Goal: Task Accomplishment & Management: Manage account settings

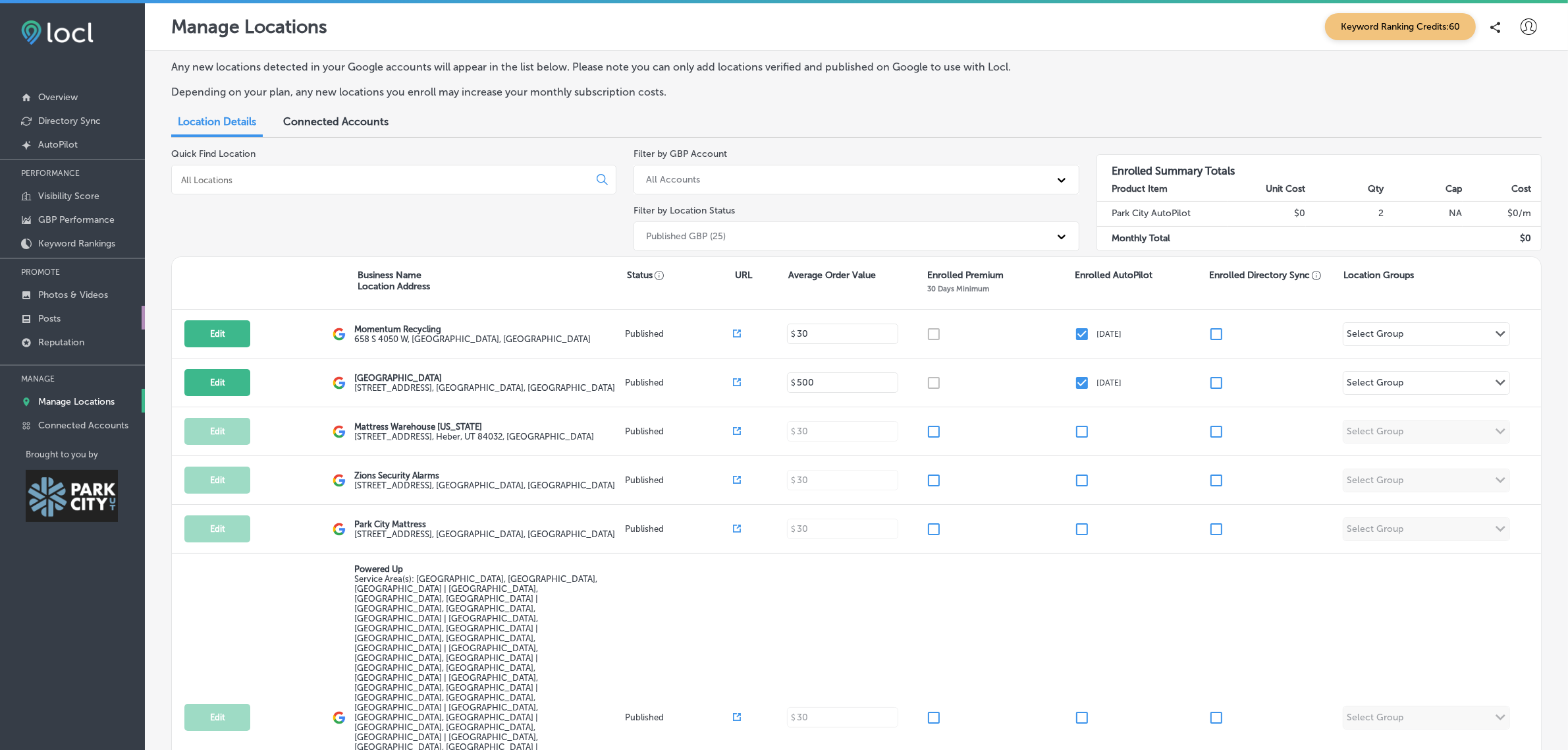
click at [60, 321] on p "Posts" at bounding box center [49, 318] width 22 height 11
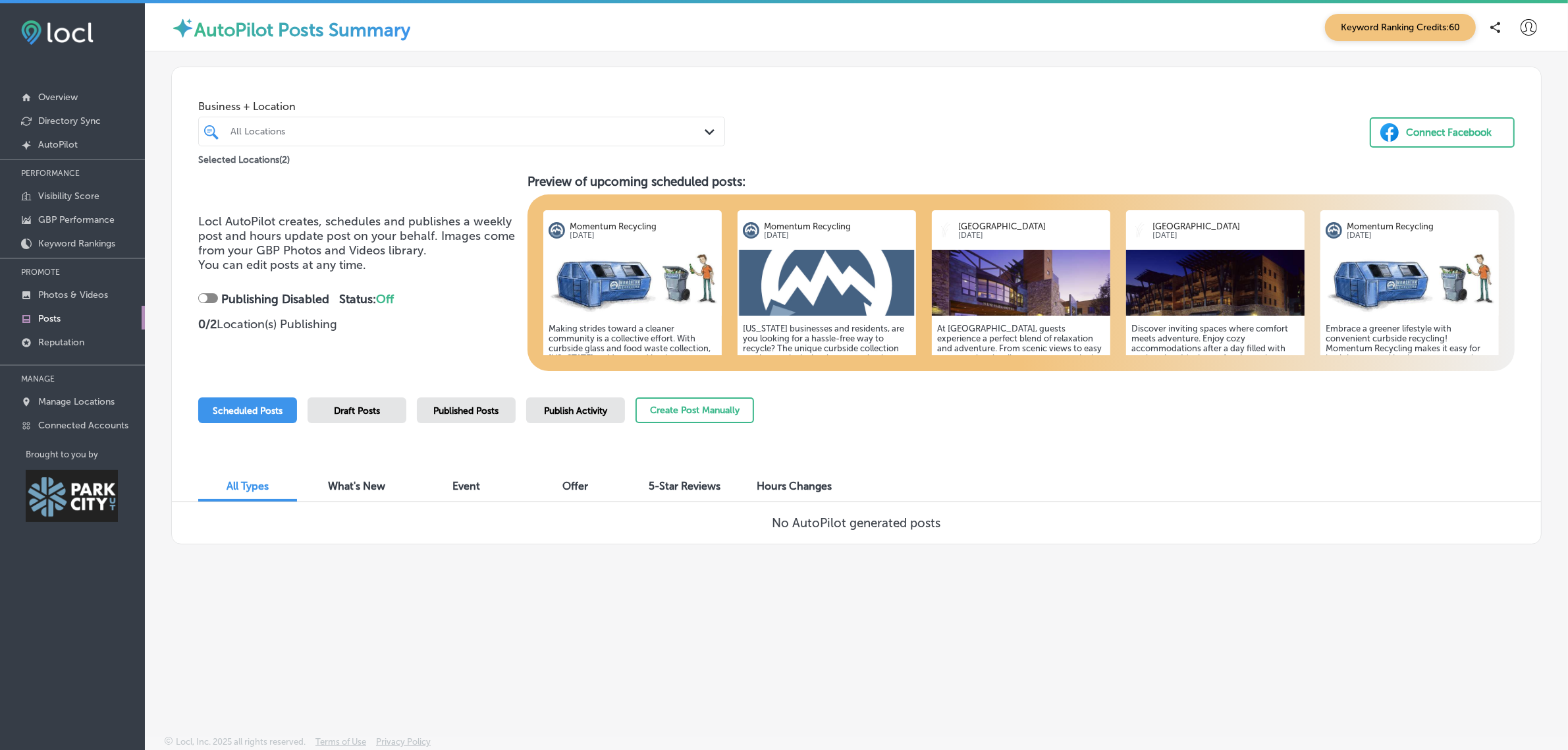
click at [571, 401] on div "Publish Activity" at bounding box center [576, 410] width 99 height 26
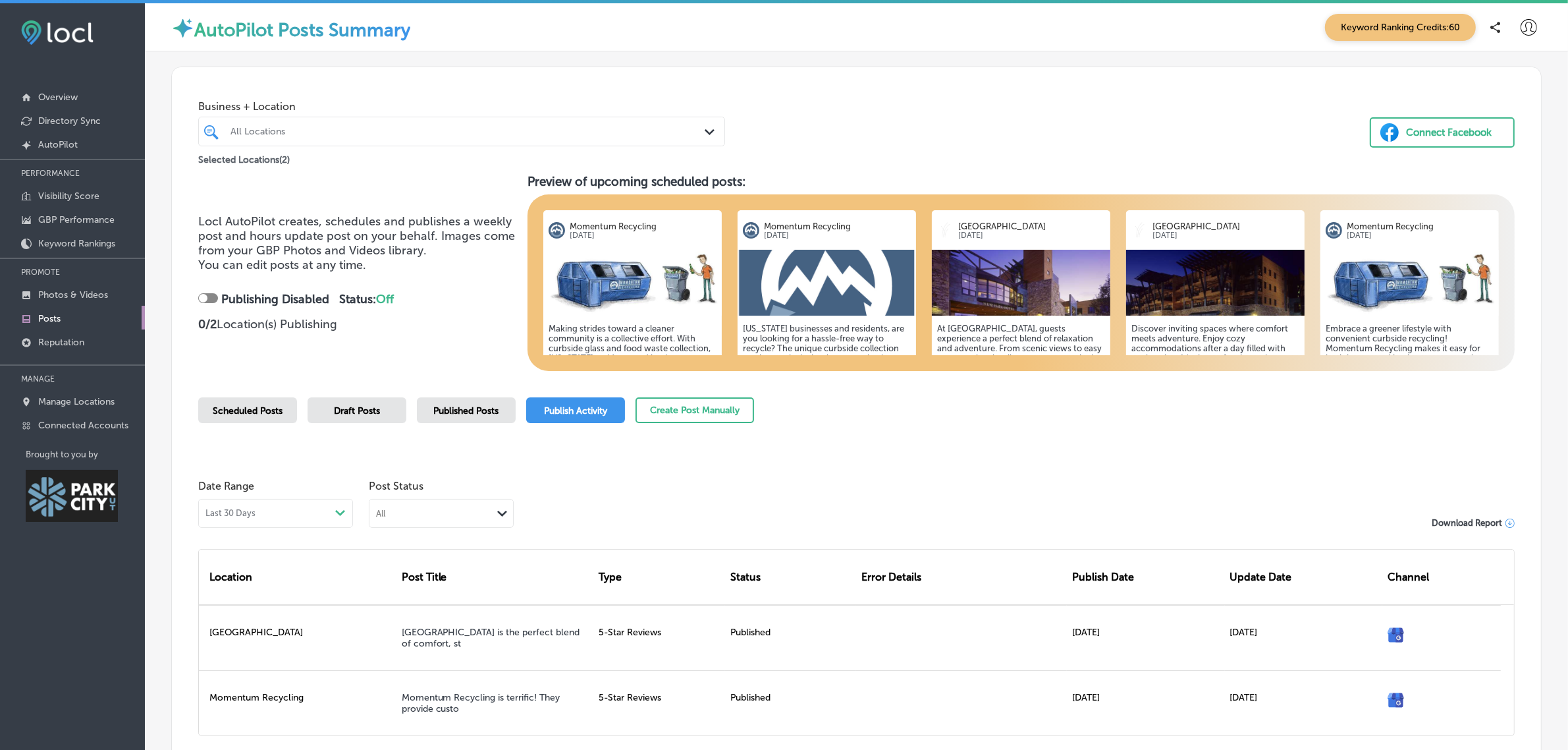
scroll to position [112, 0]
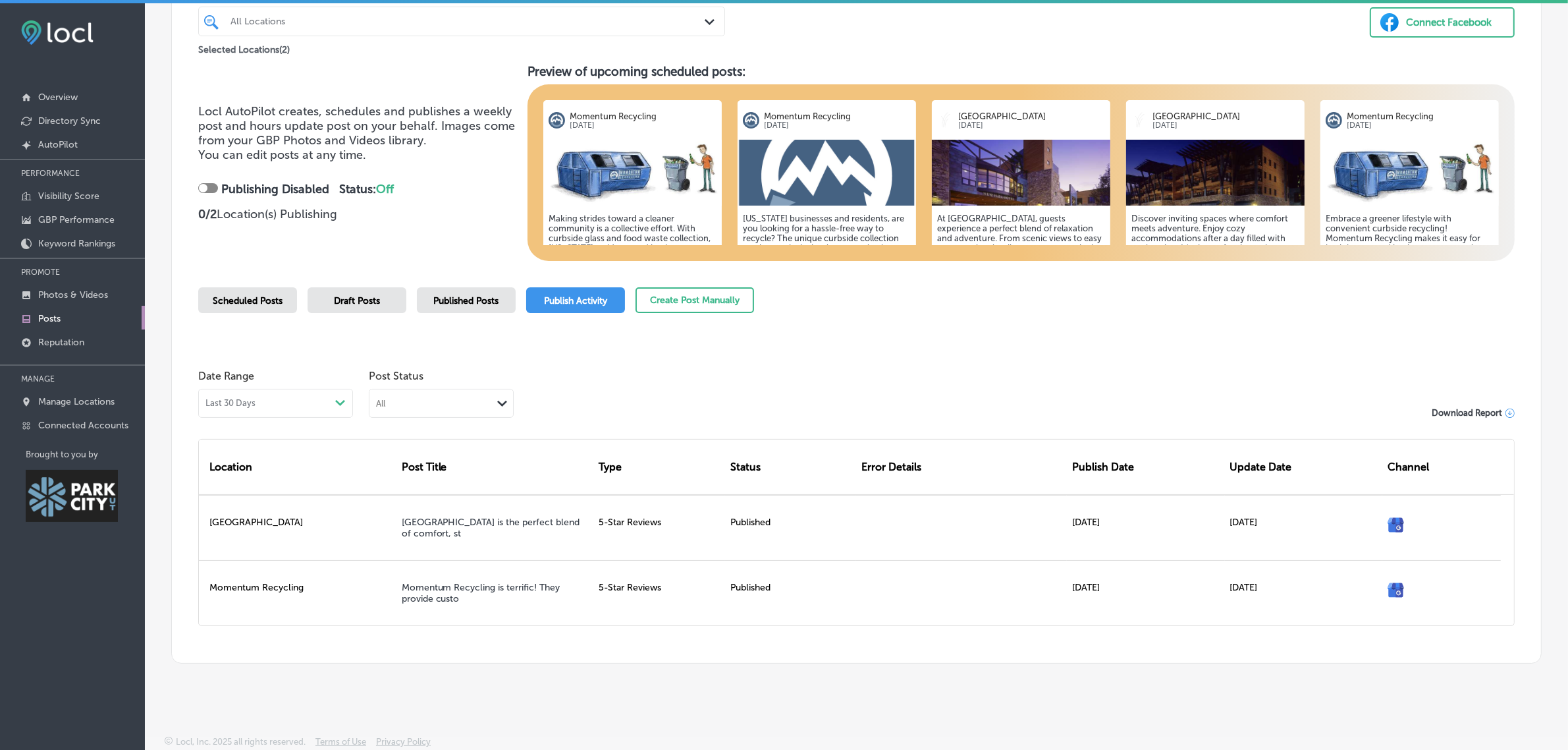
click at [459, 303] on span "Published Posts" at bounding box center [467, 300] width 66 height 11
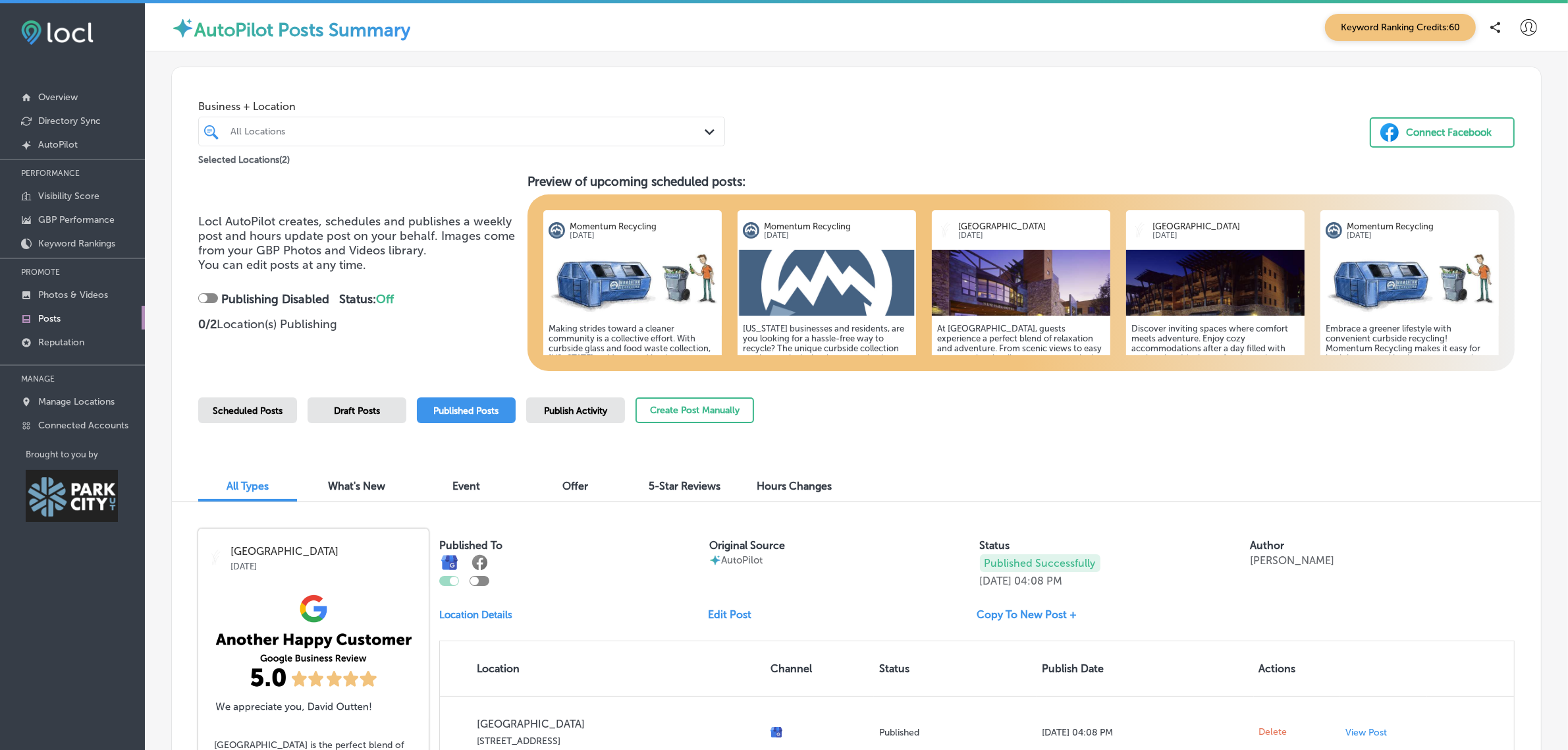
click at [587, 412] on span "Publish Activity" at bounding box center [575, 410] width 63 height 11
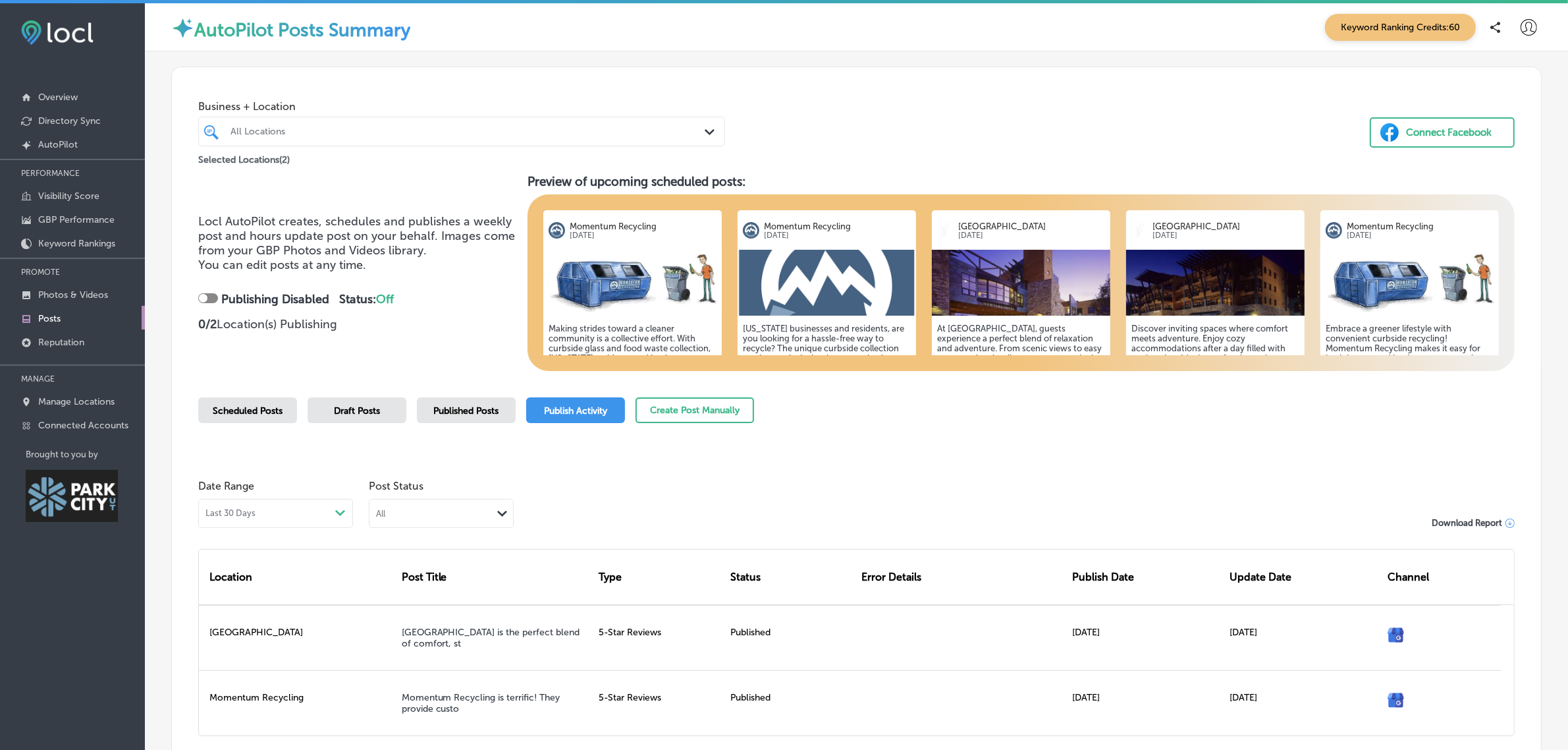
scroll to position [112, 0]
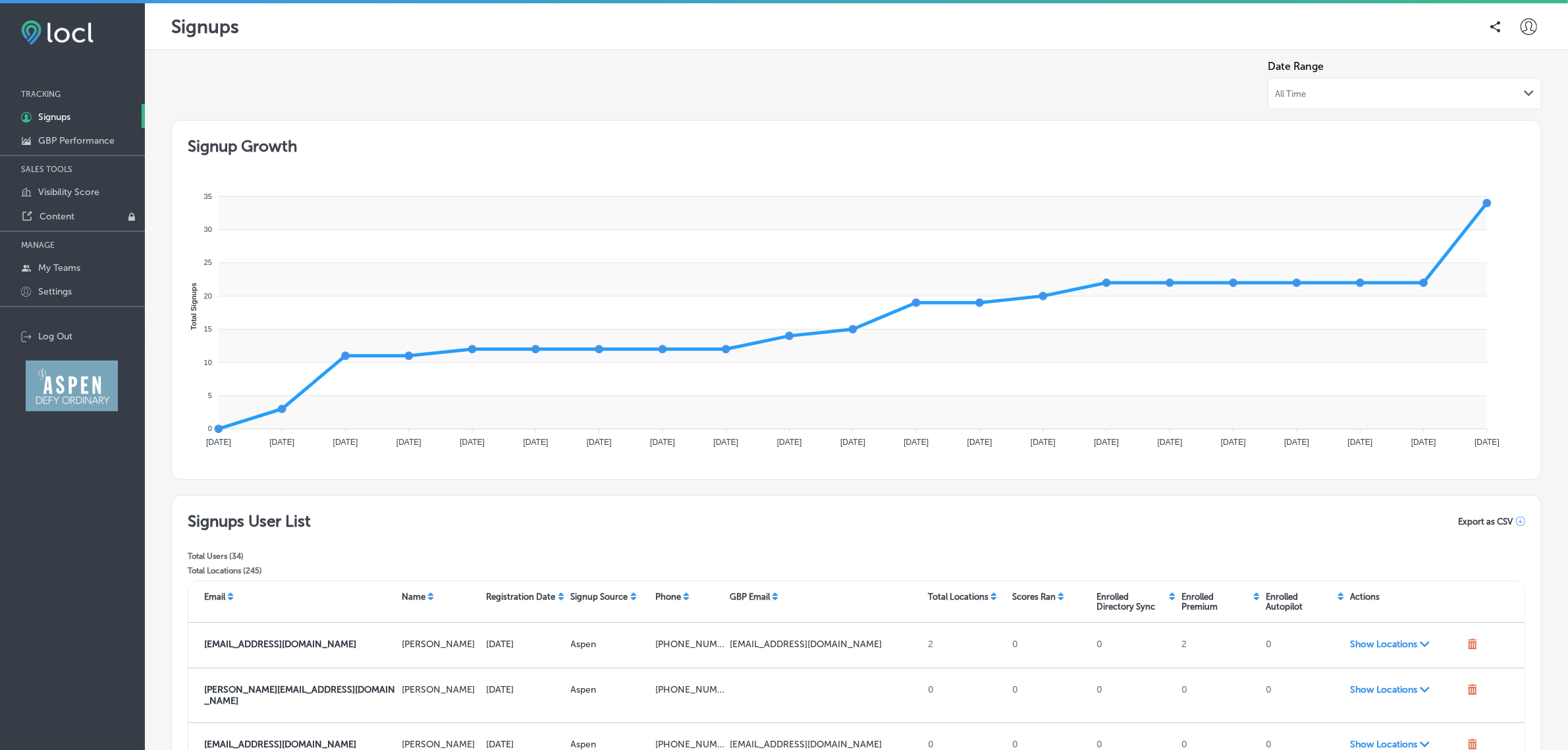
scroll to position [278, 0]
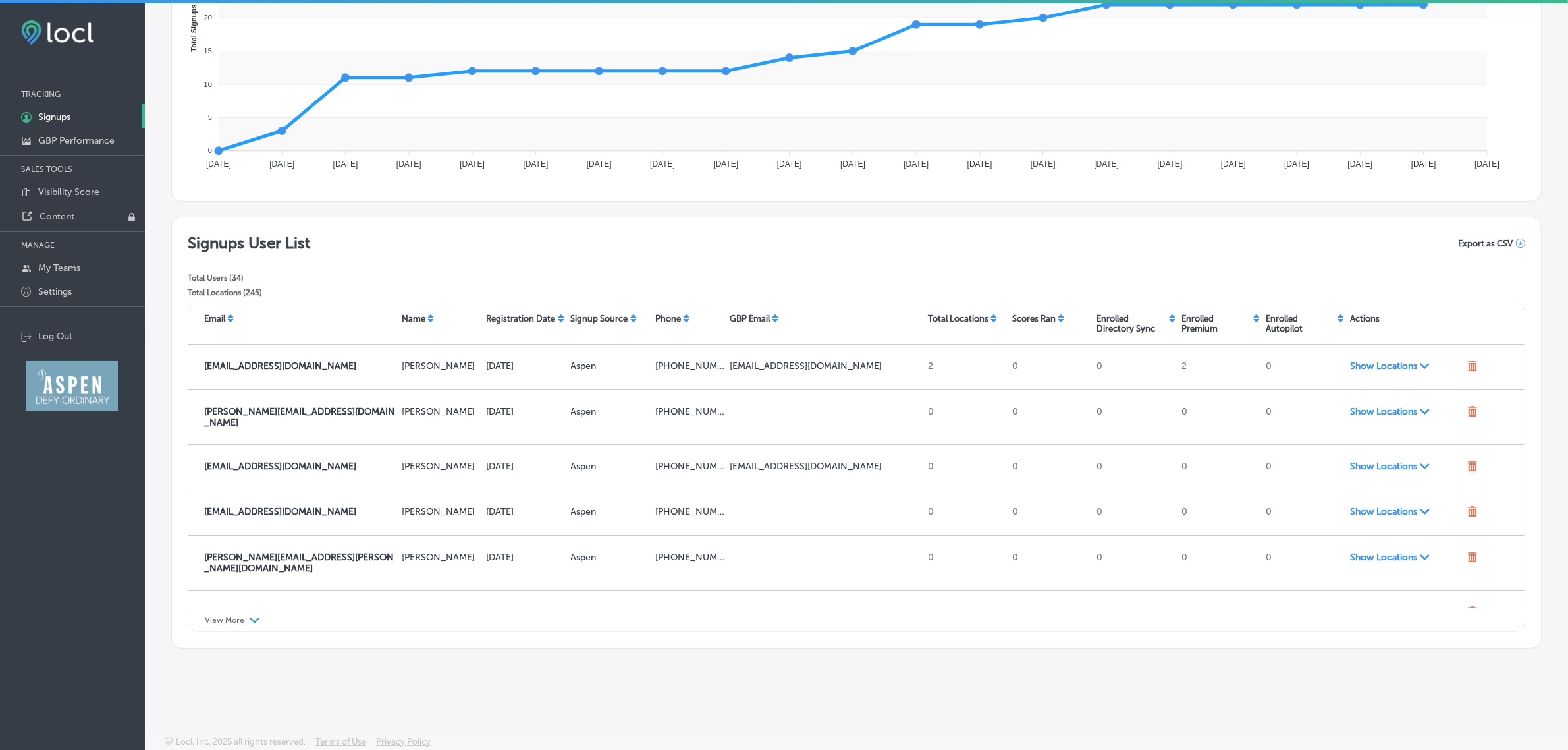
click at [239, 619] on p "View More" at bounding box center [225, 620] width 40 height 9
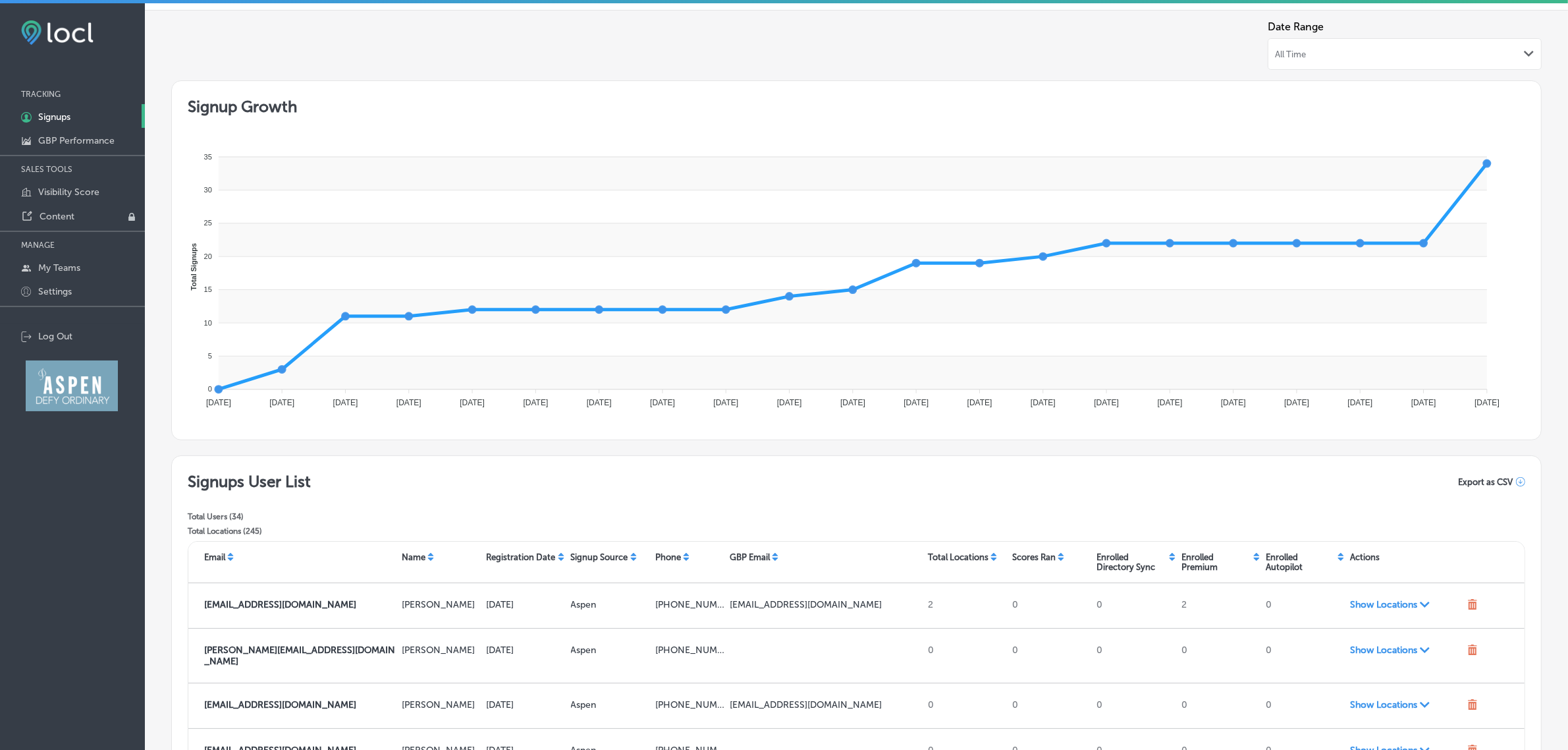
scroll to position [0, 0]
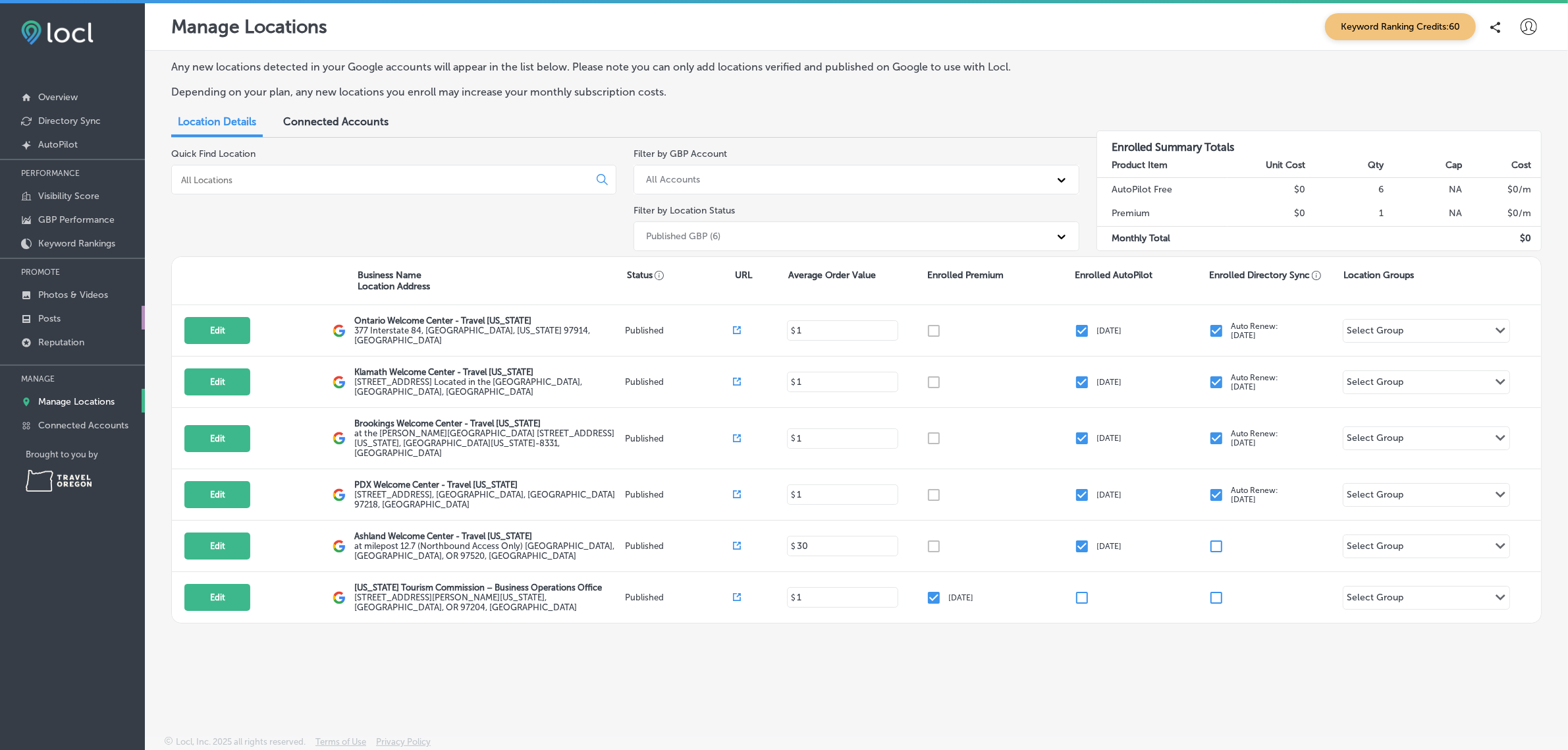
click at [50, 318] on p "Posts" at bounding box center [49, 318] width 22 height 11
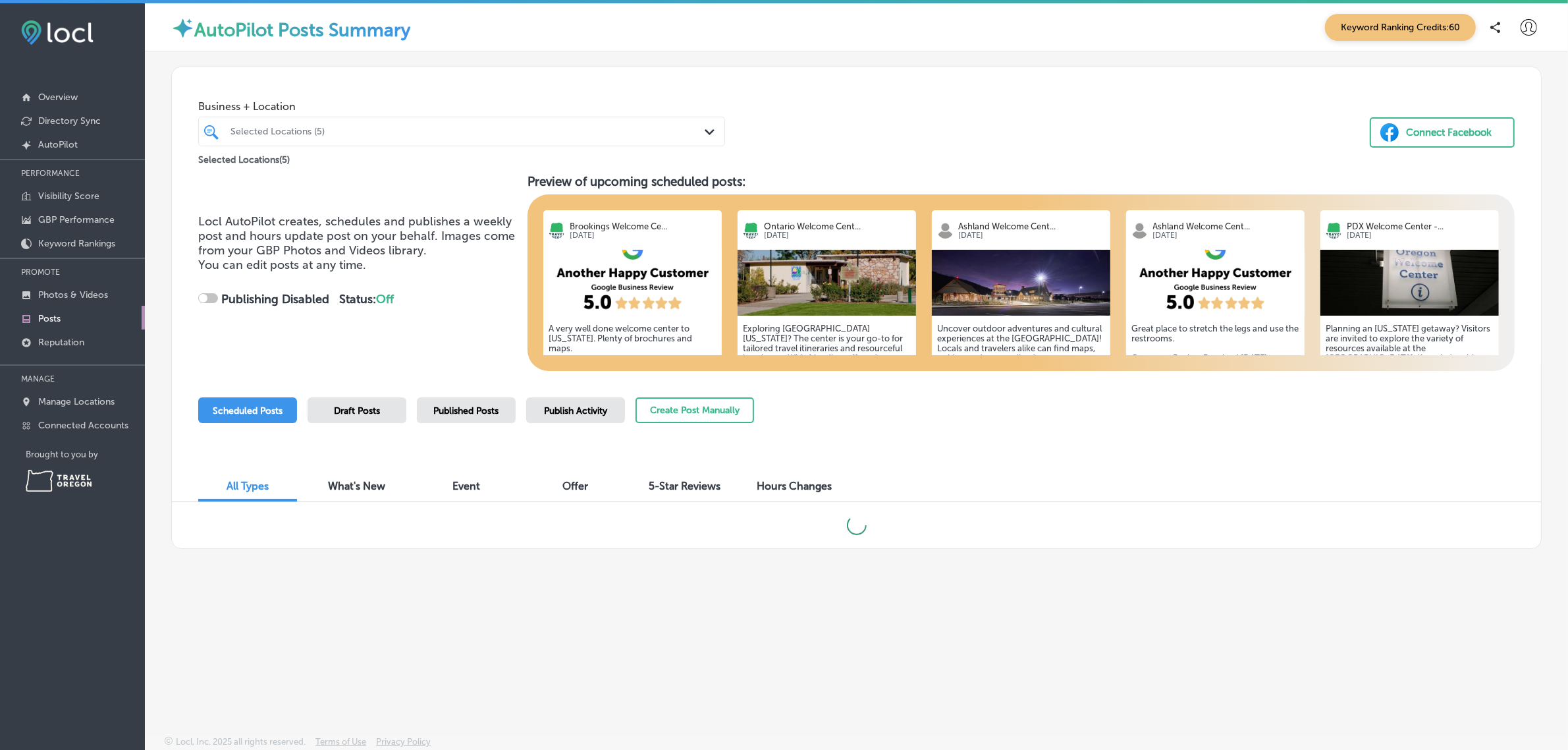
checkbox input "true"
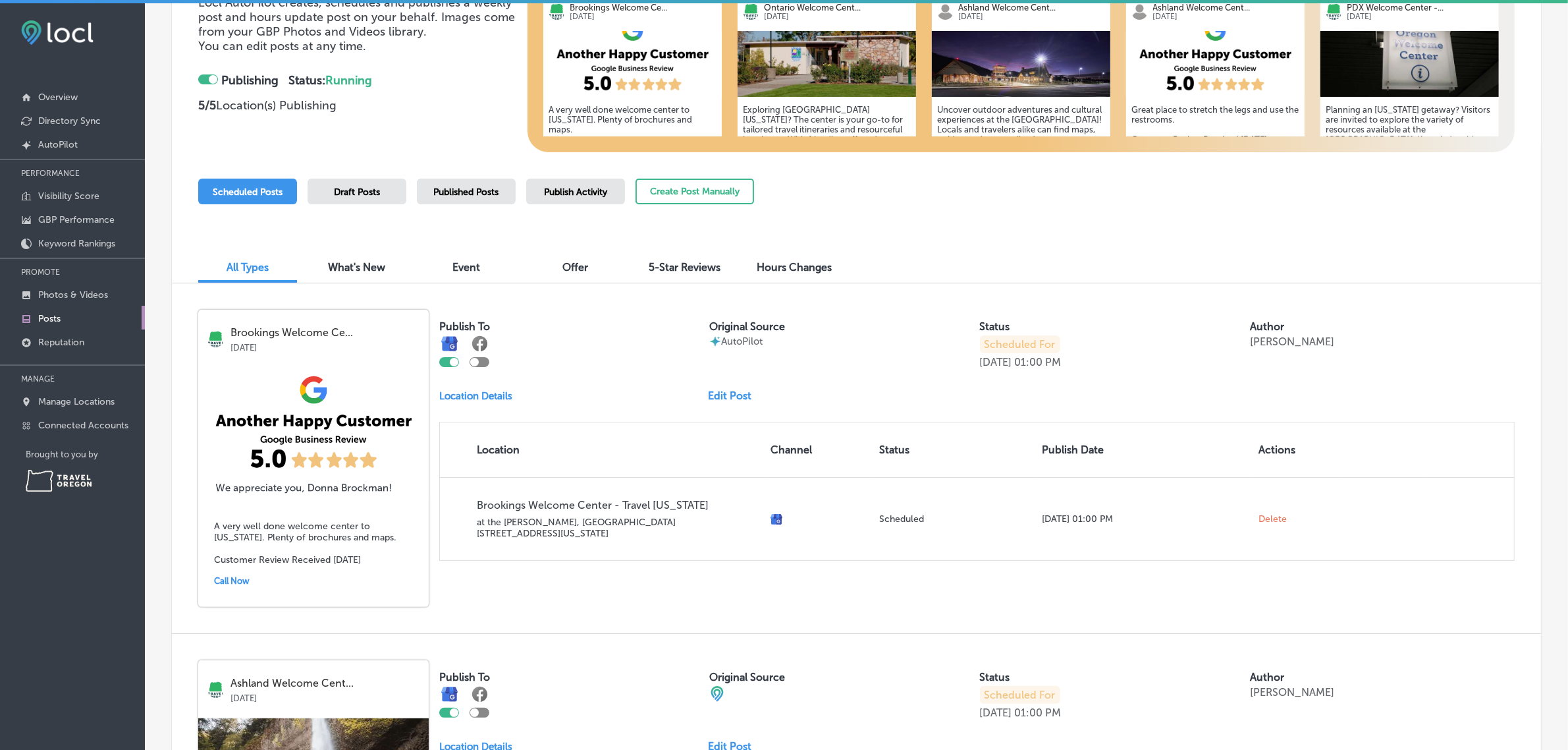
scroll to position [219, 0]
click at [726, 392] on link "Edit Post" at bounding box center [734, 395] width 54 height 13
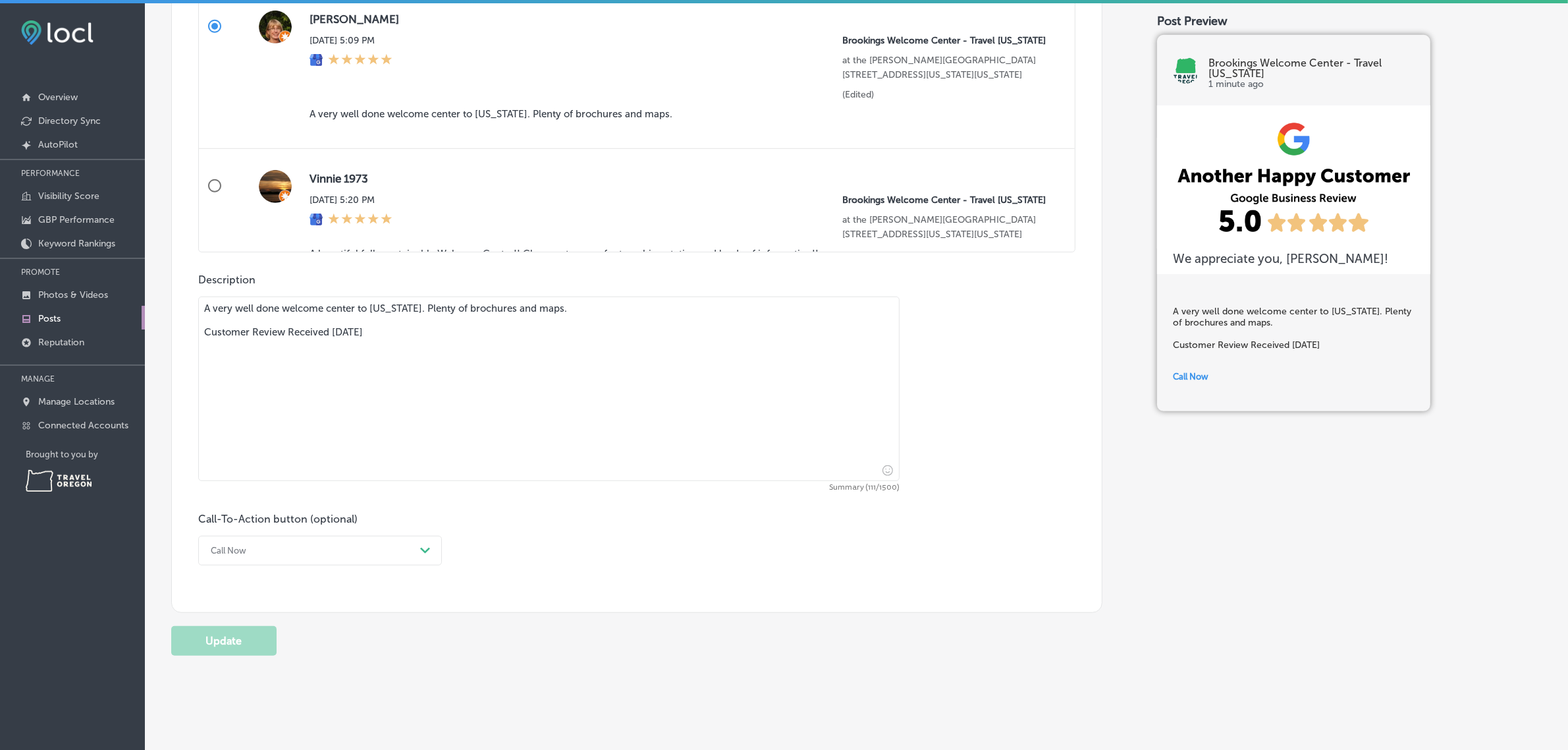
scroll to position [801, 0]
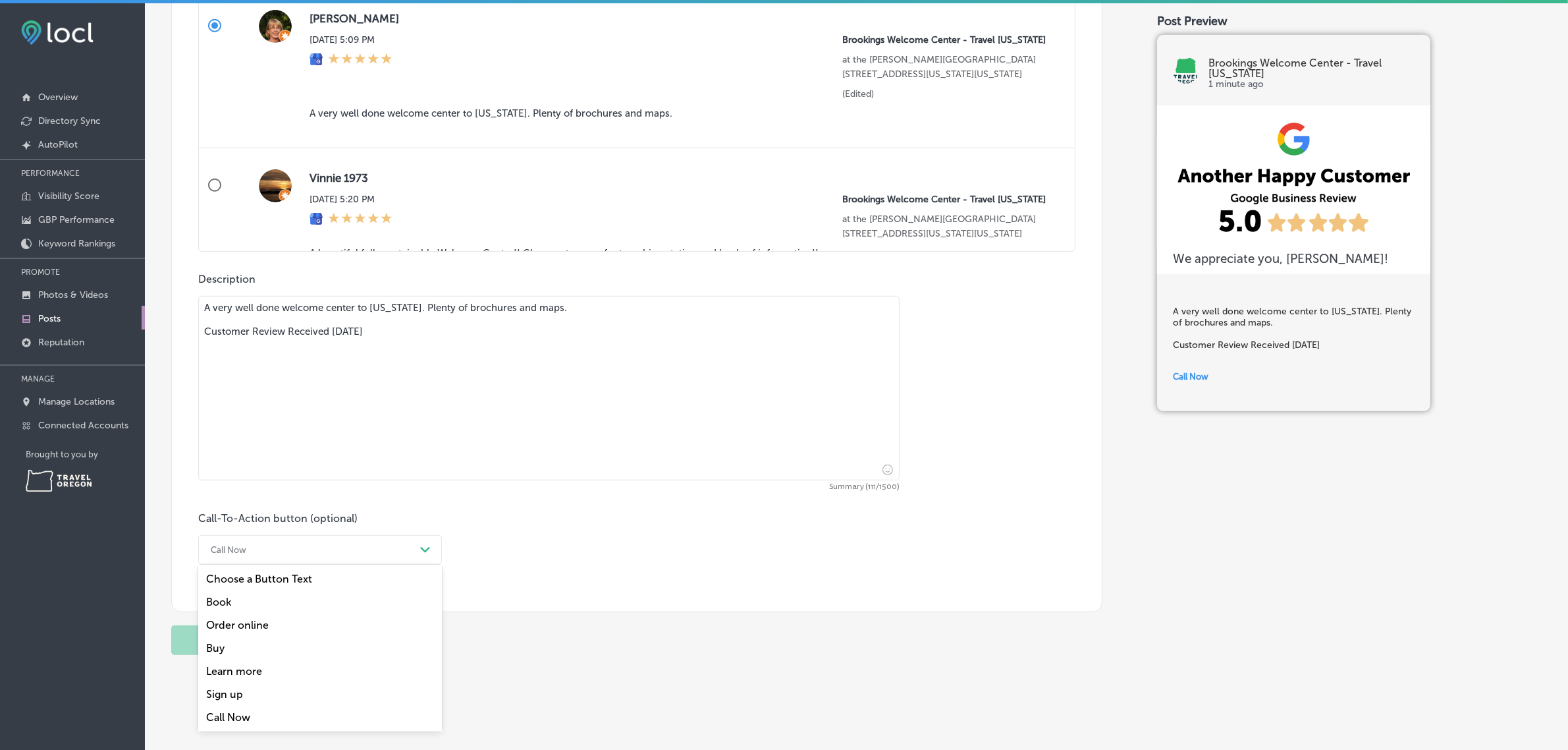
click at [413, 554] on div "Call Now" at bounding box center [309, 550] width 211 height 21
click at [305, 678] on div "Learn more" at bounding box center [320, 671] width 244 height 23
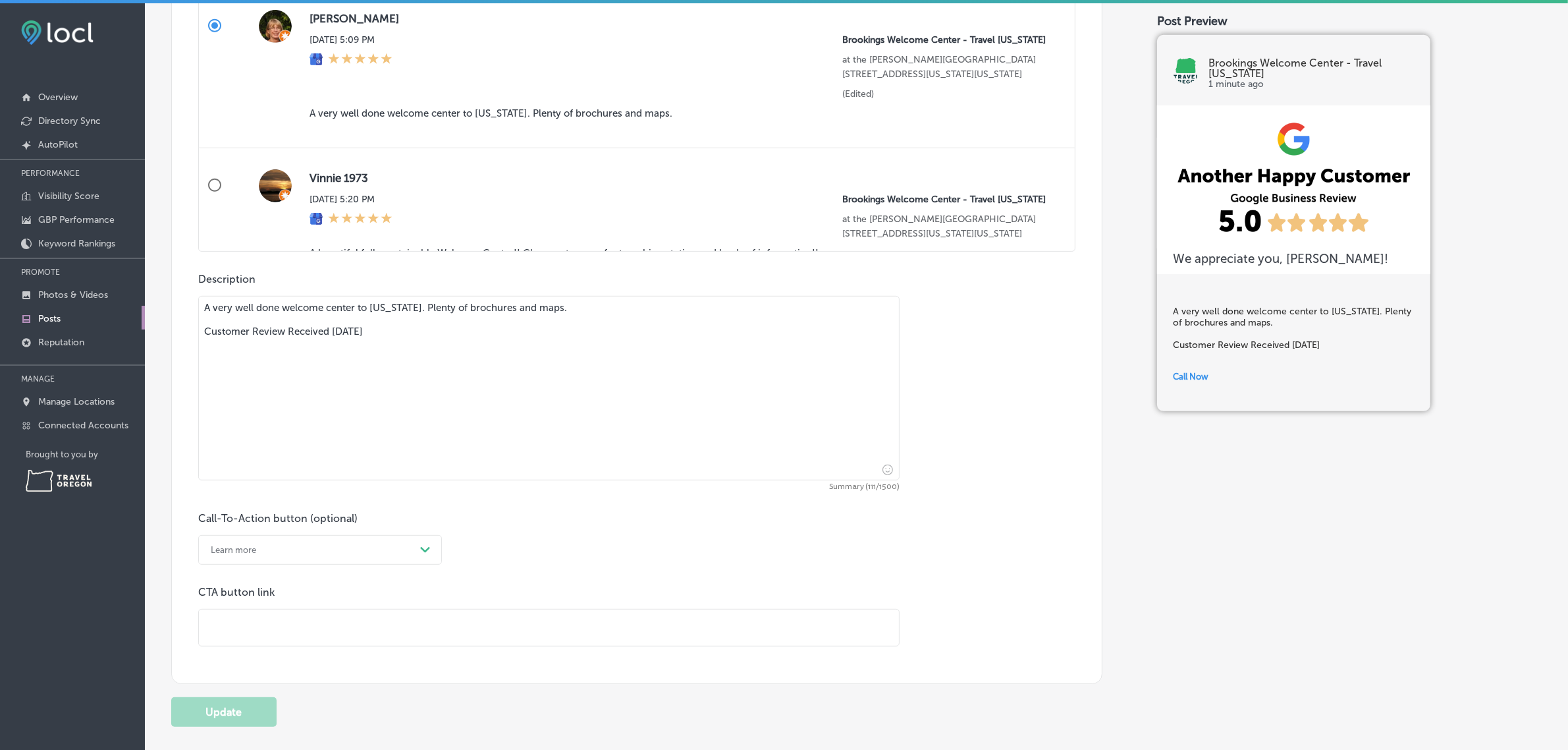
click at [272, 611] on input "text" at bounding box center [549, 628] width 700 height 36
paste input "https://traveloregon.com/plan-your-trip/oregon-welcome-centers/"
type input "https://traveloregon.com/plan-your-trip/oregon-welcome-centers/"
click at [399, 672] on div "Post content Select location(s) Business + Location All Locations Path Created …" at bounding box center [637, 72] width 931 height 1222
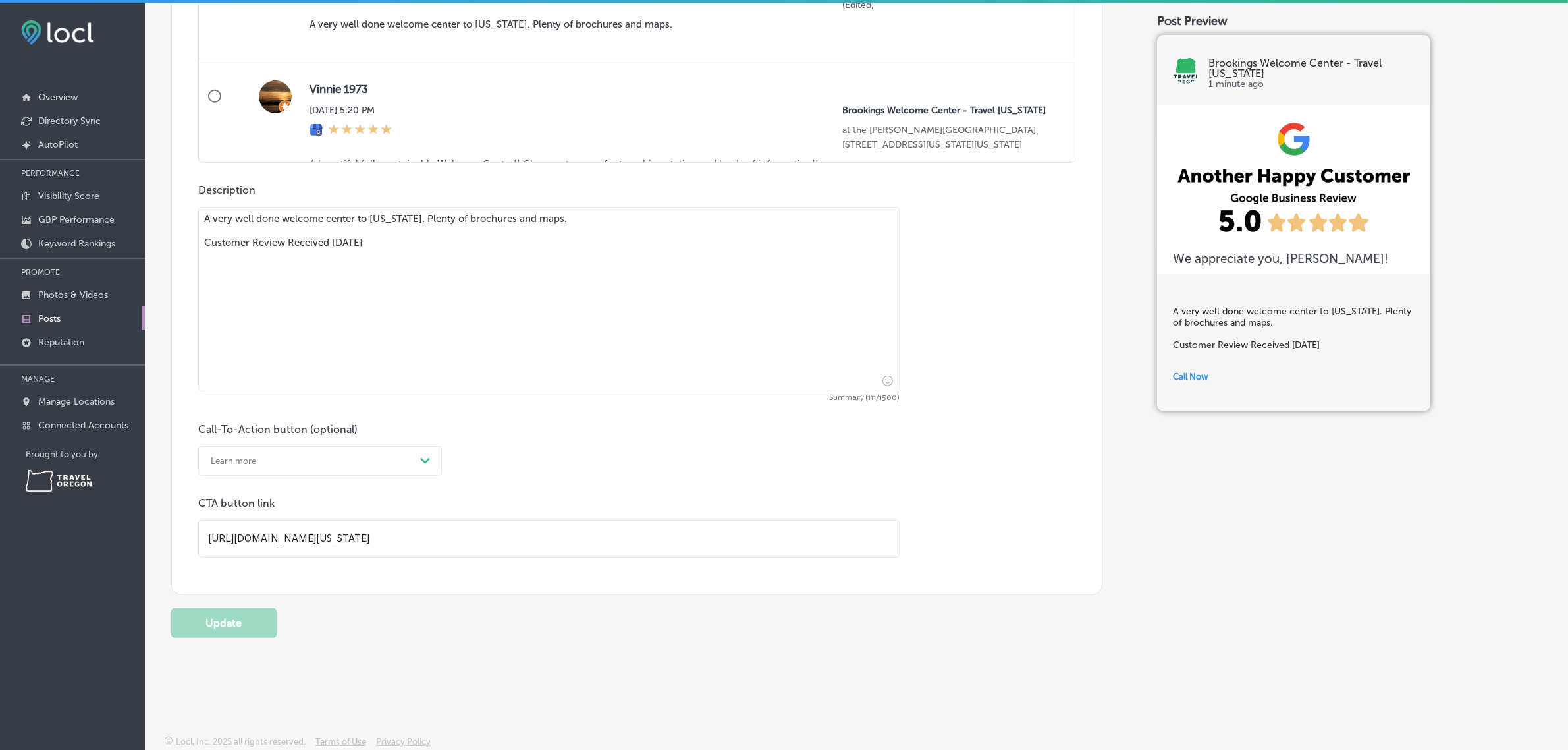
click at [573, 541] on input "https://traveloregon.com/plan-your-trip/oregon-welcome-centers/" at bounding box center [549, 539] width 700 height 36
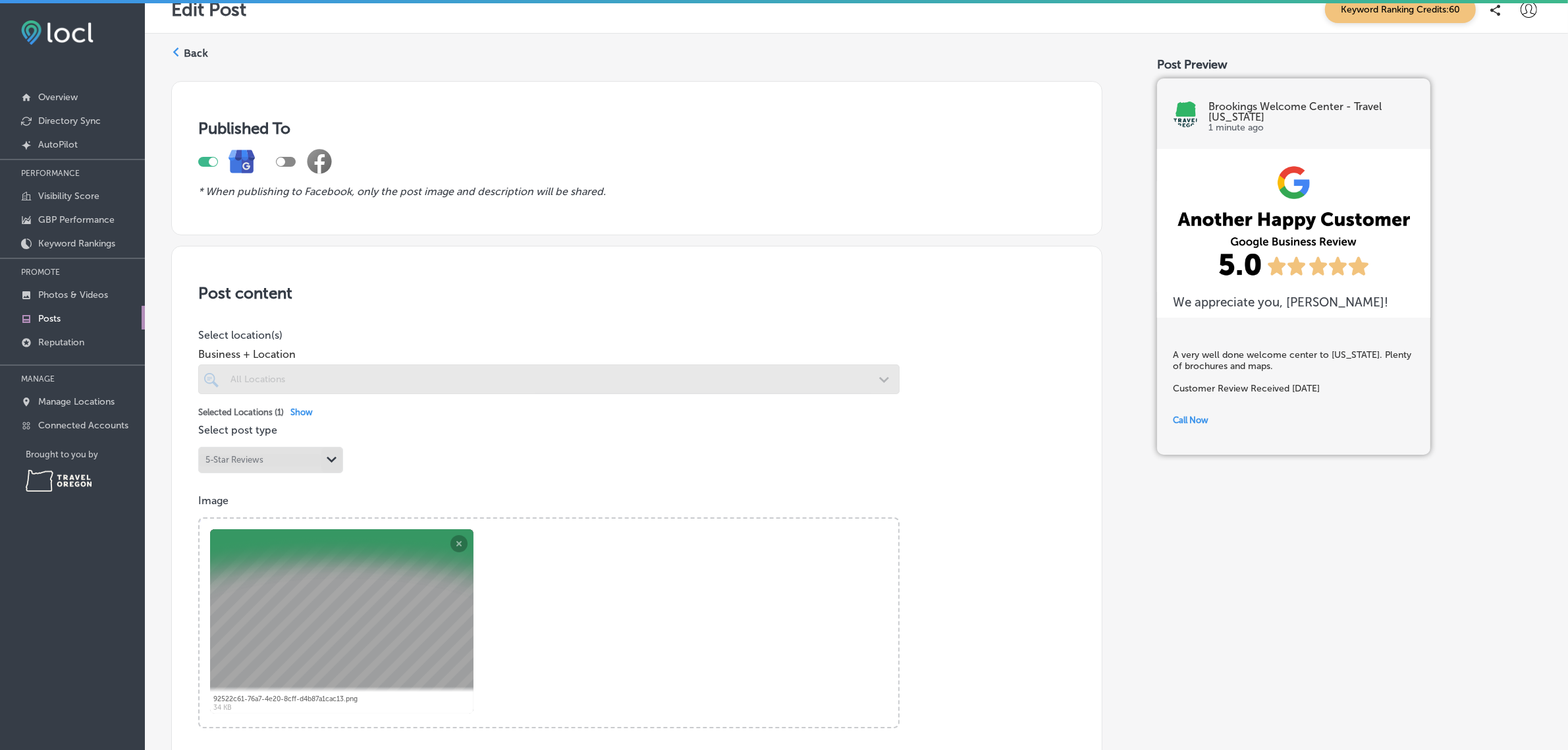
scroll to position [0, 0]
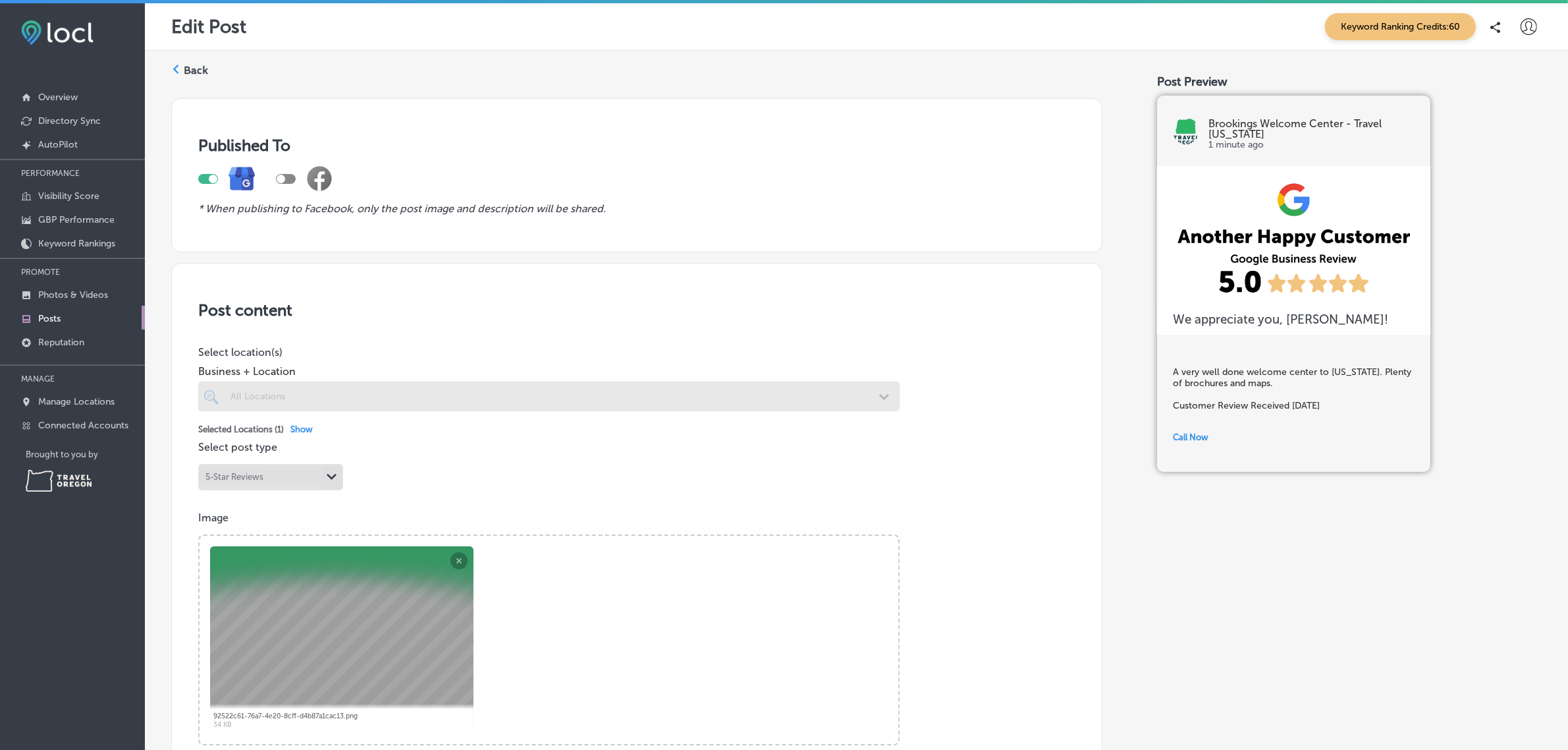
click at [1521, 34] on icon at bounding box center [1528, 26] width 16 height 16
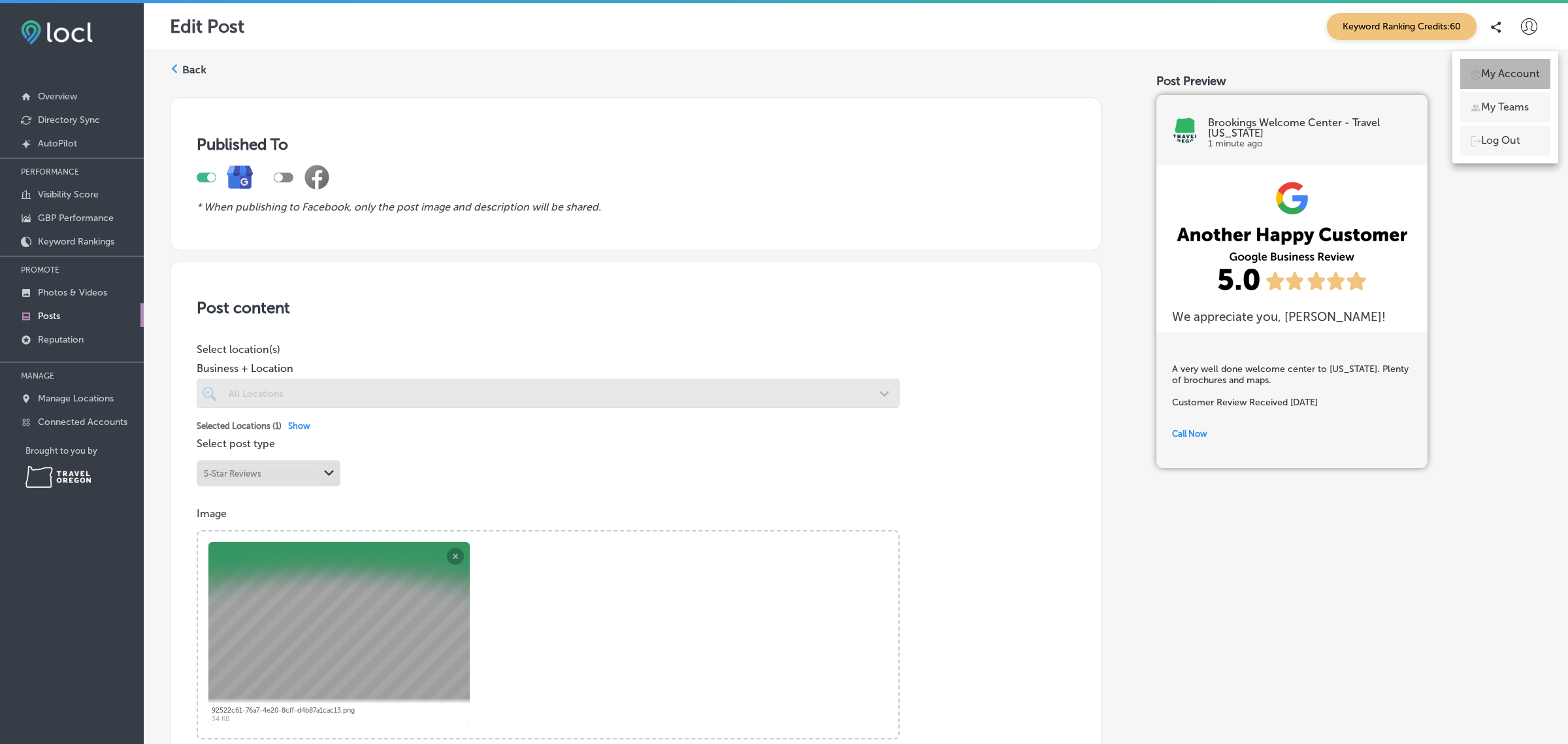
click at [1511, 67] on p "My Account" at bounding box center [1510, 74] width 59 height 15
select select "US"
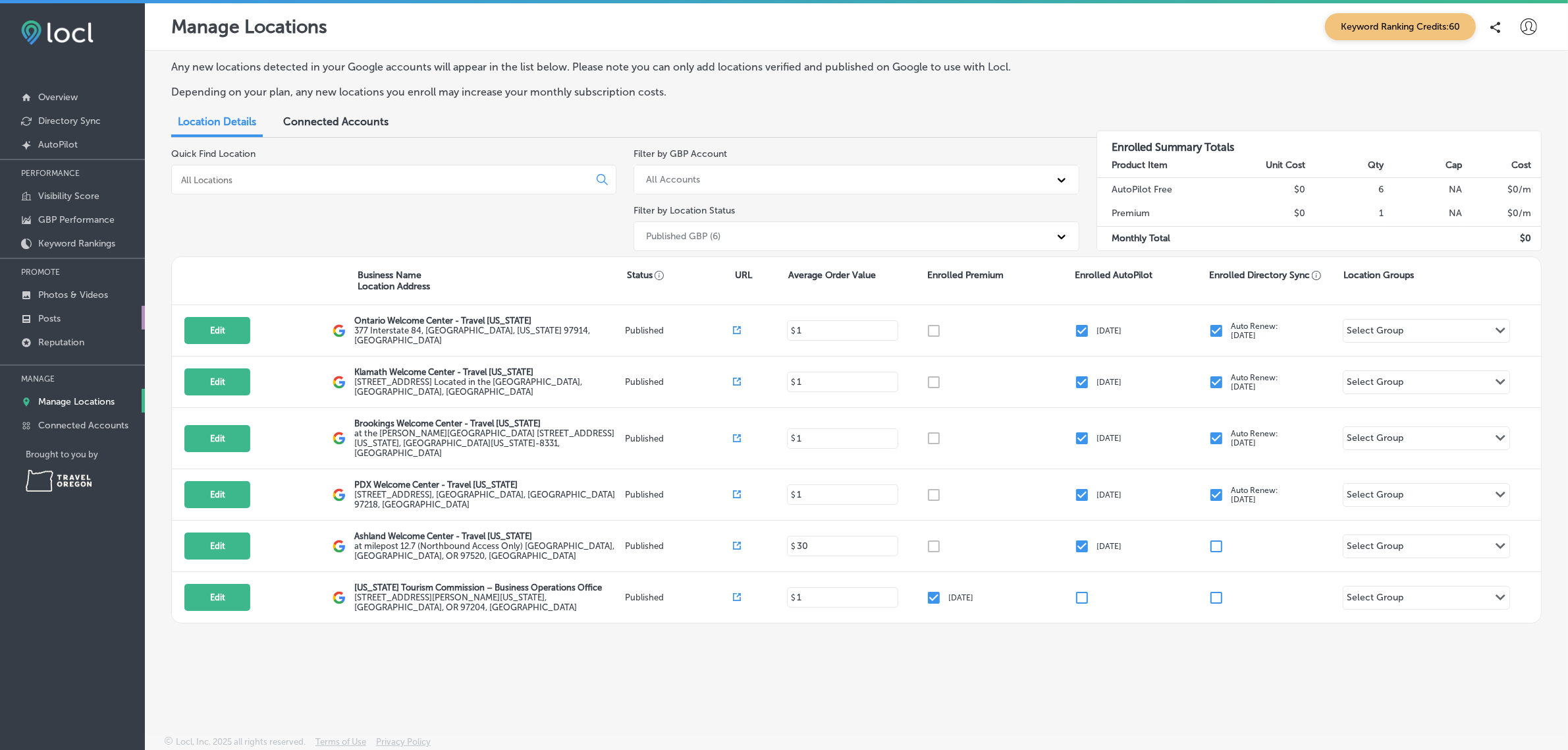
click at [78, 328] on link "Posts" at bounding box center [72, 318] width 145 height 24
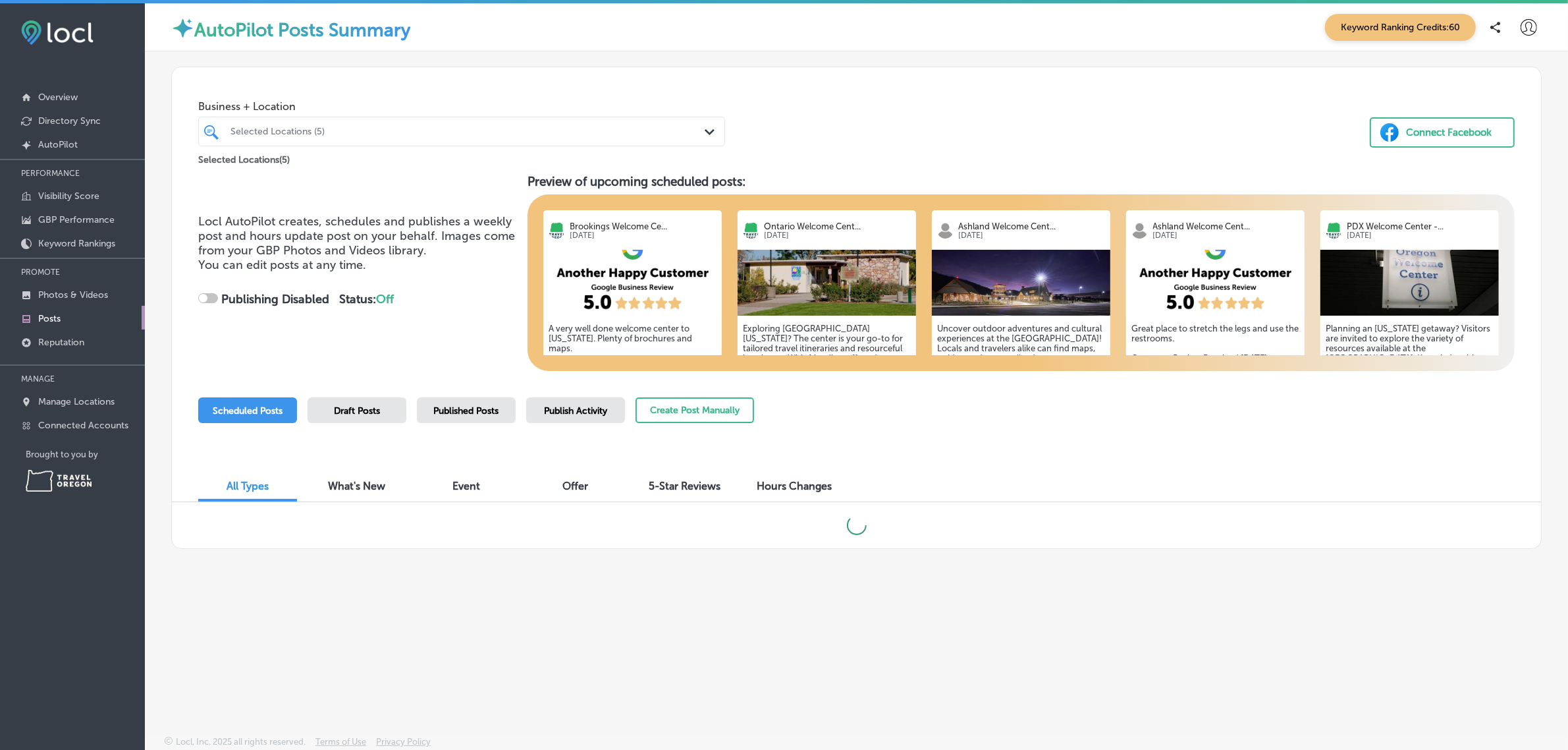
checkbox input "true"
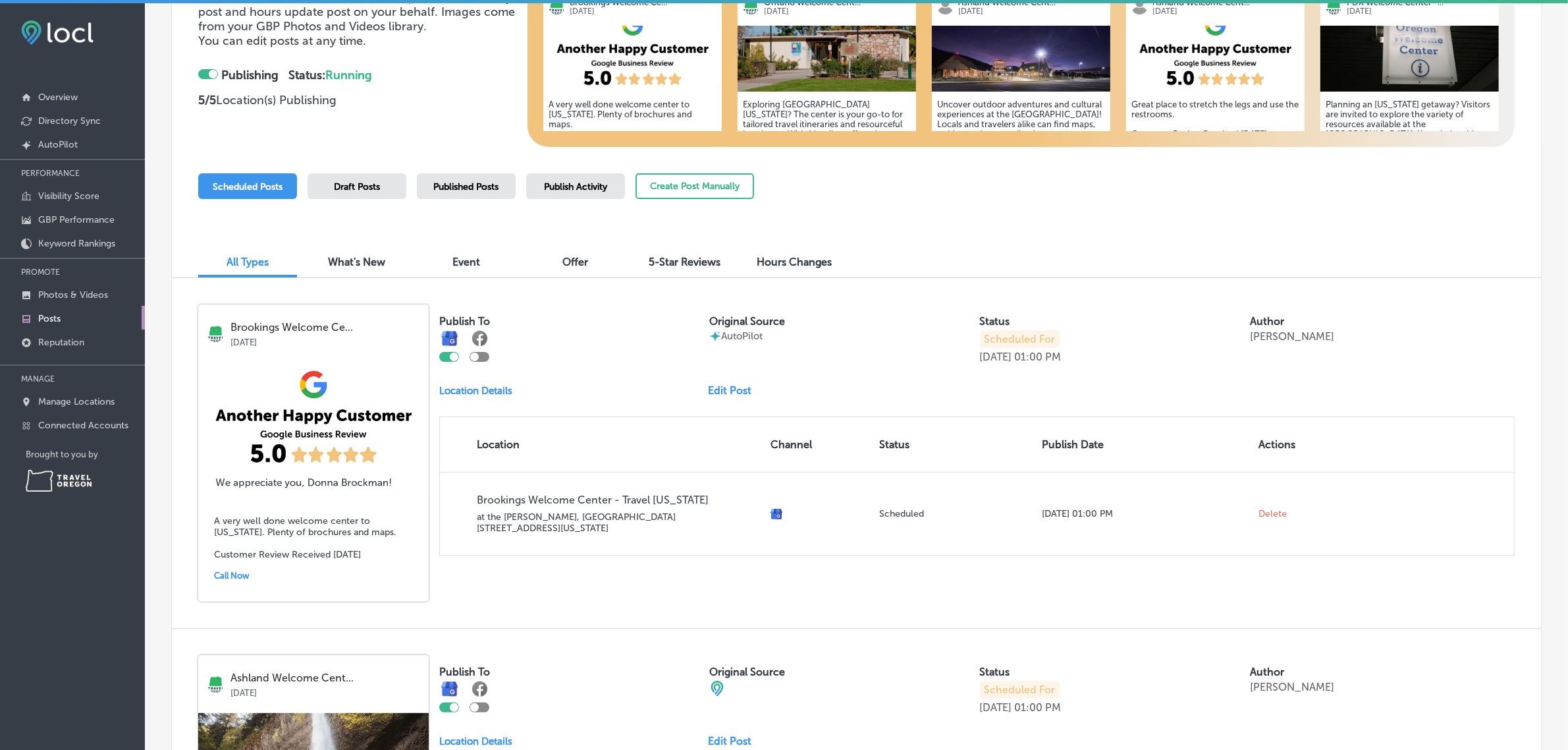
scroll to position [228, 0]
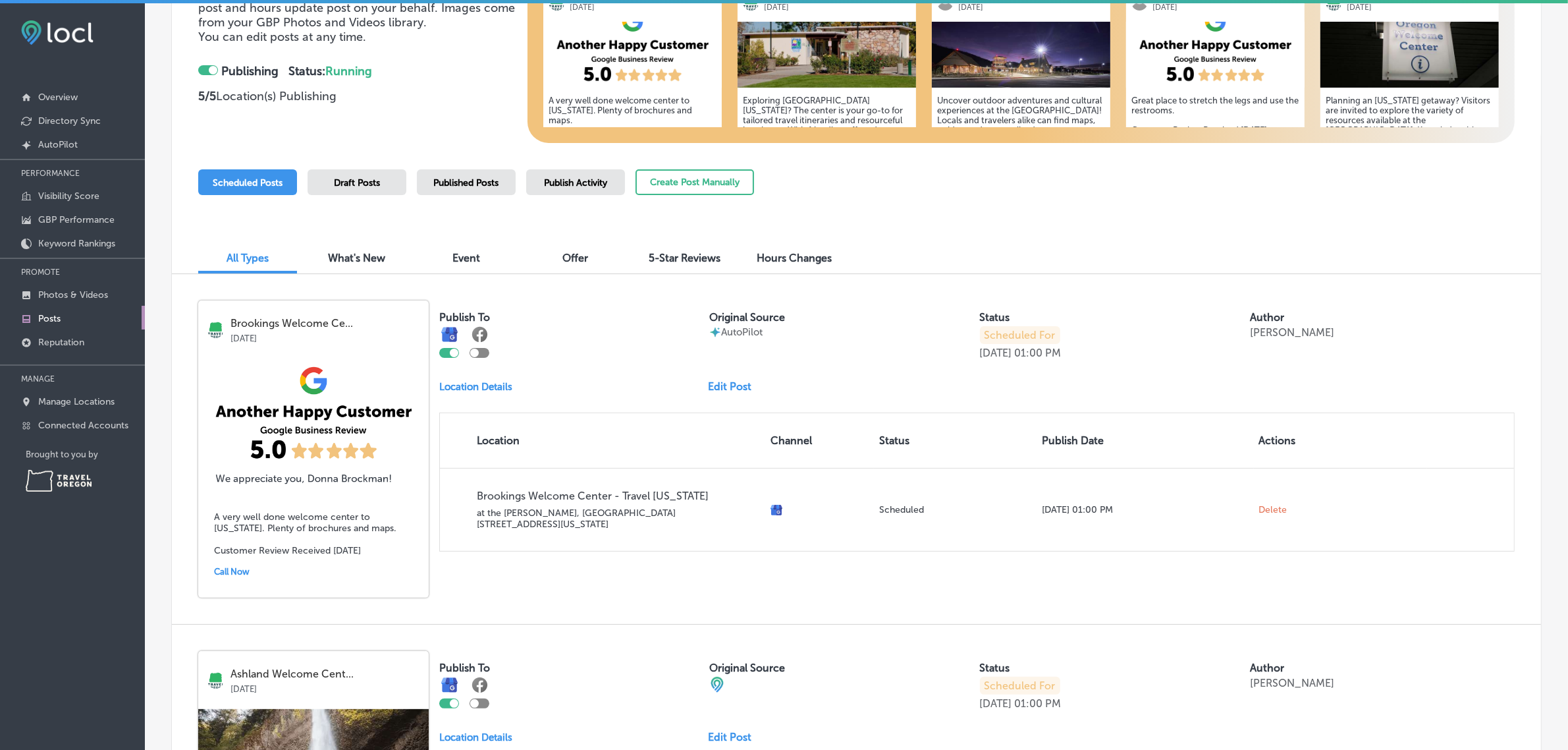
click at [715, 385] on link "Edit Post" at bounding box center [734, 386] width 54 height 13
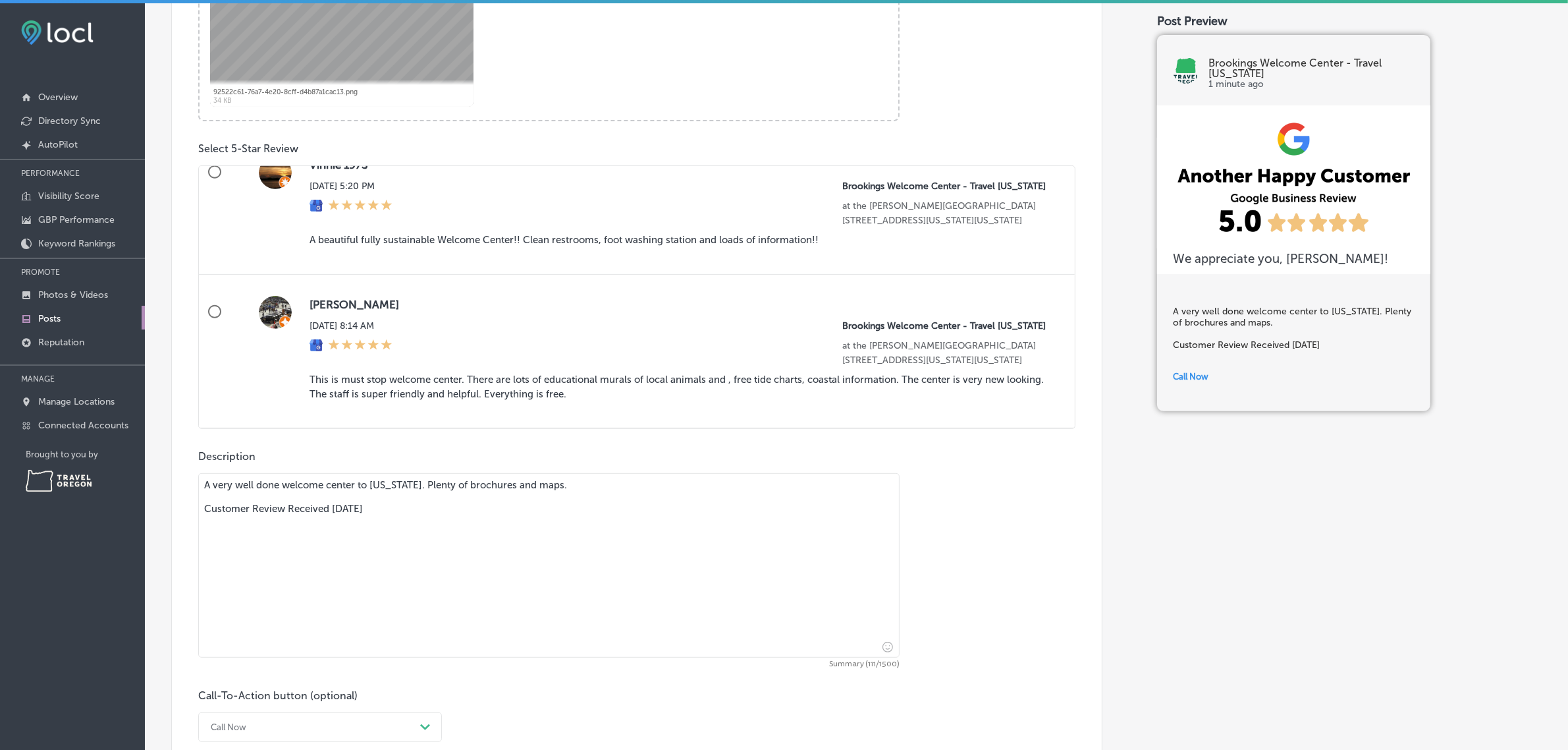
scroll to position [818, 0]
